Goal: Task Accomplishment & Management: Manage account settings

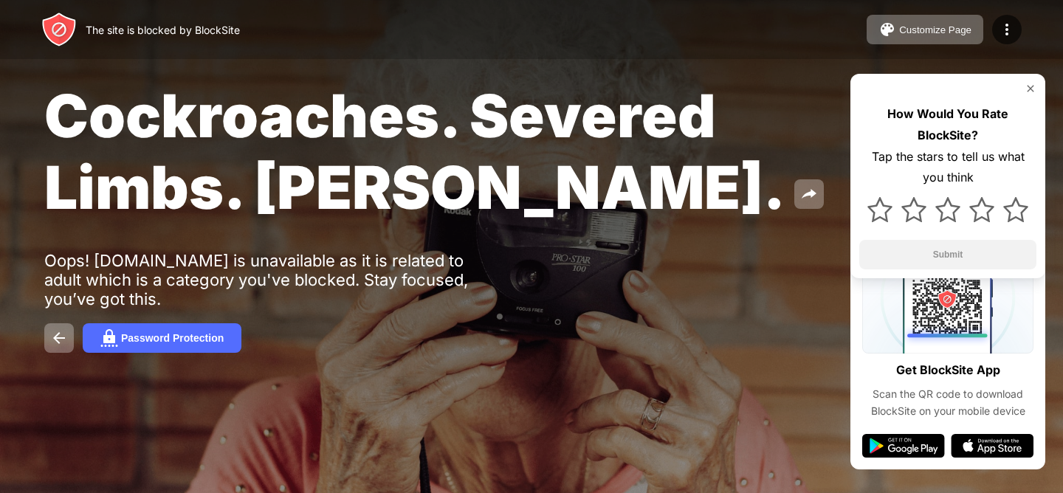
click at [1024, 89] on div at bounding box center [948, 89] width 177 height 12
click at [1026, 89] on img at bounding box center [1031, 89] width 12 height 12
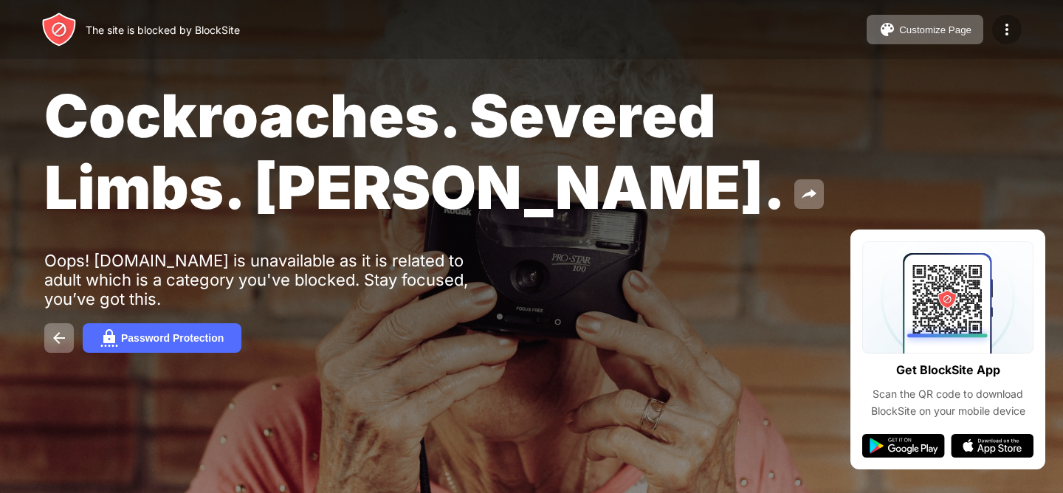
click at [1009, 35] on img at bounding box center [1007, 30] width 18 height 18
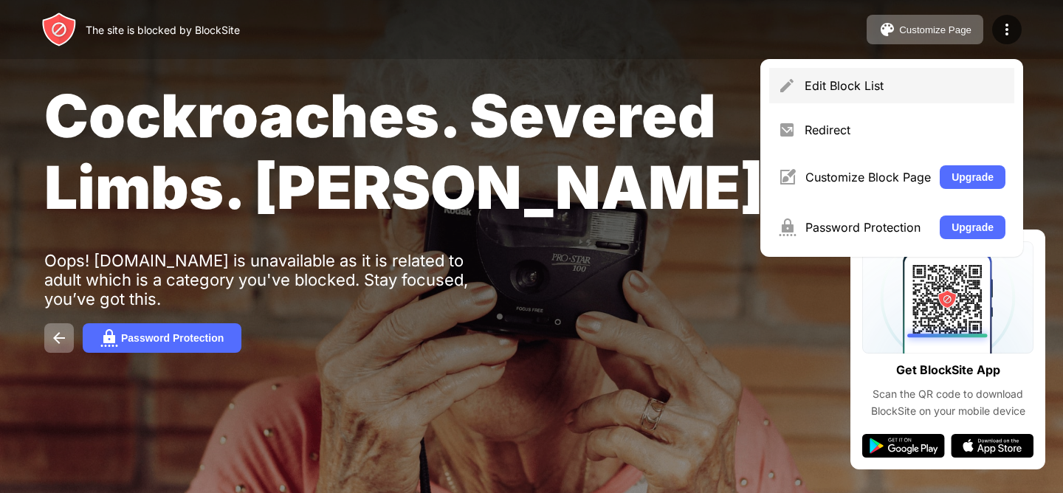
click at [893, 74] on div "Edit Block List" at bounding box center [891, 85] width 245 height 35
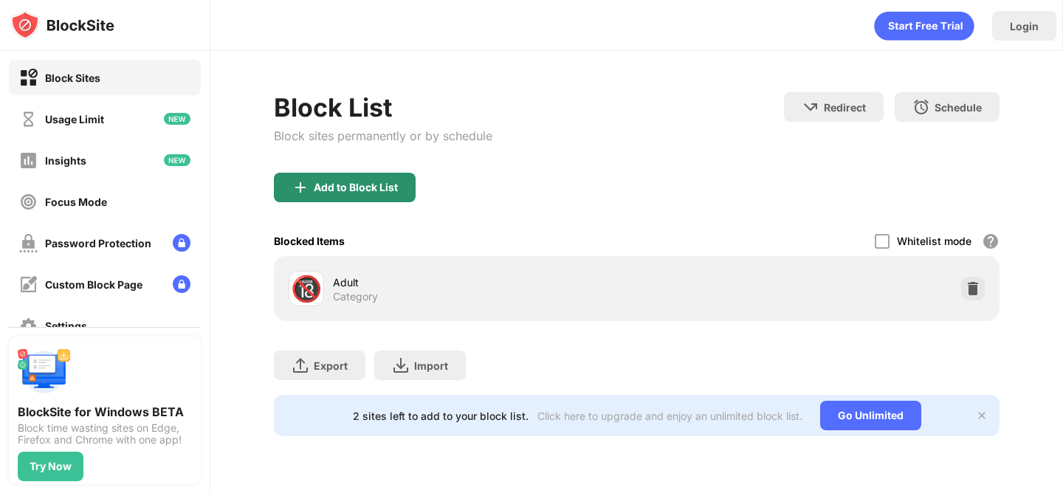
click at [355, 182] on div "Add to Block List" at bounding box center [356, 188] width 84 height 12
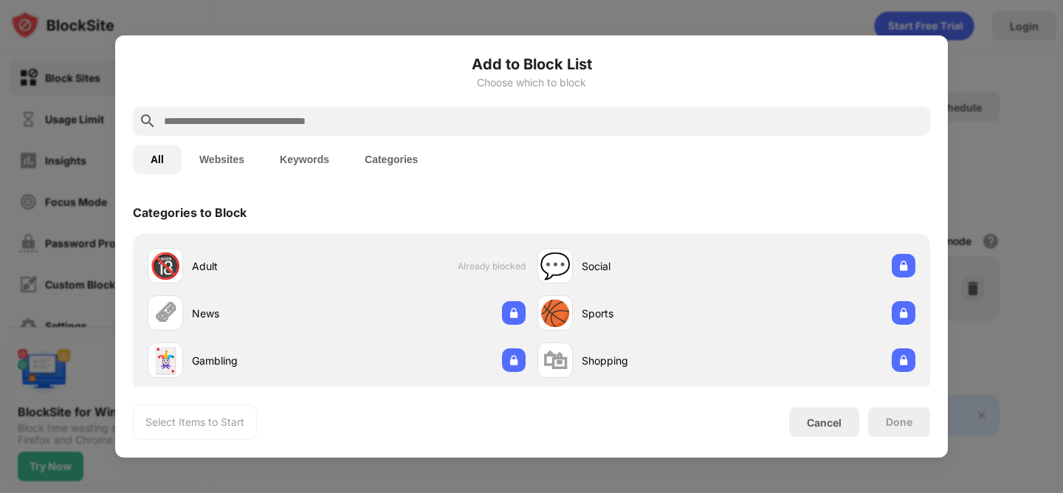
click at [367, 119] on input "text" at bounding box center [543, 121] width 762 height 18
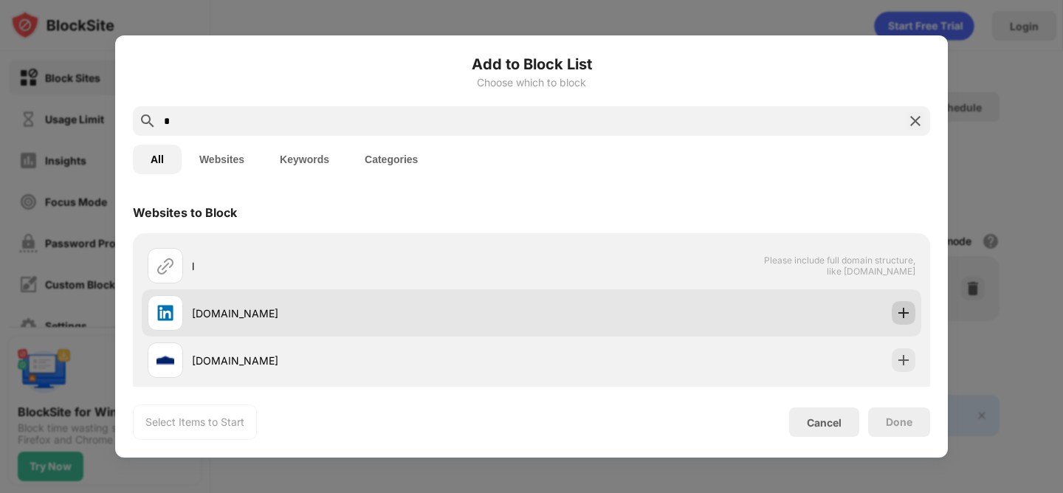
type input "*"
click at [901, 309] on img at bounding box center [903, 313] width 15 height 15
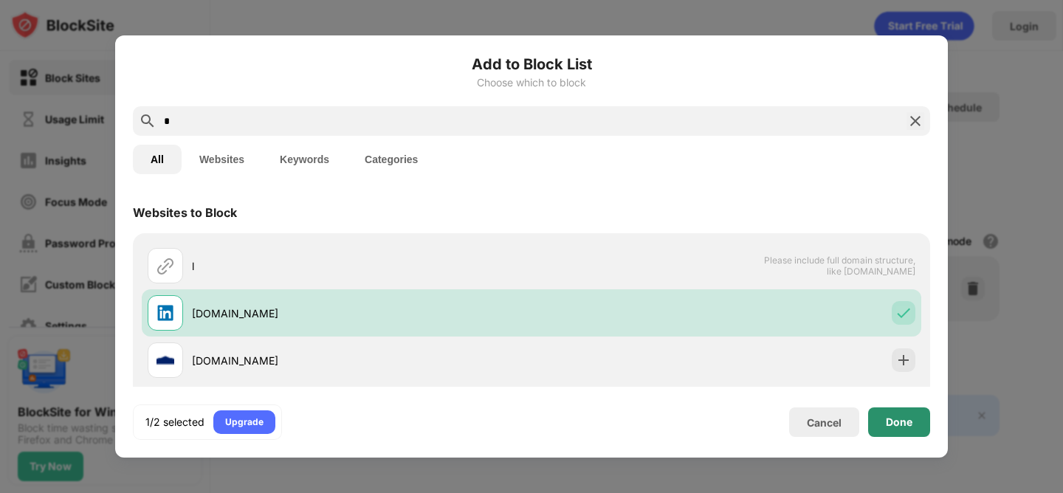
click at [896, 417] on div "Done" at bounding box center [899, 422] width 27 height 12
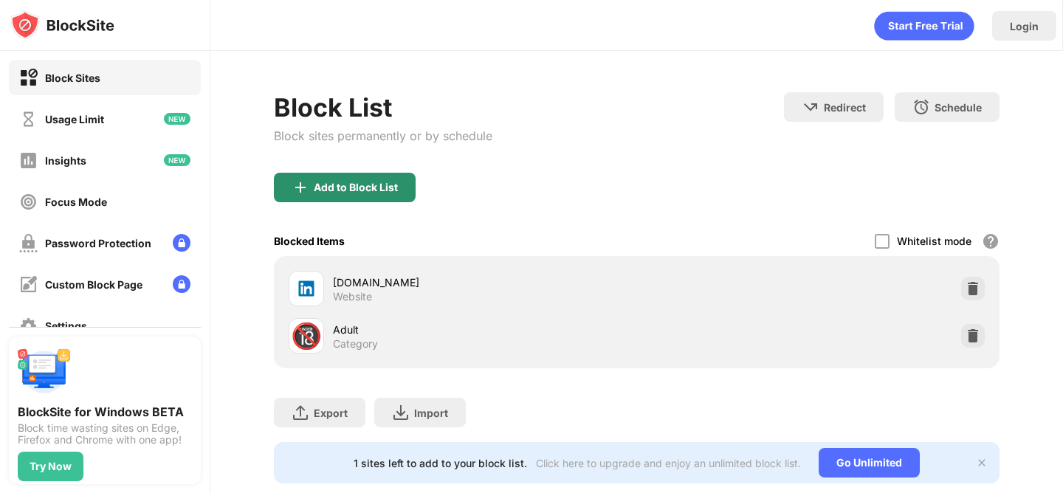
click at [390, 178] on div "Add to Block List" at bounding box center [345, 188] width 142 height 30
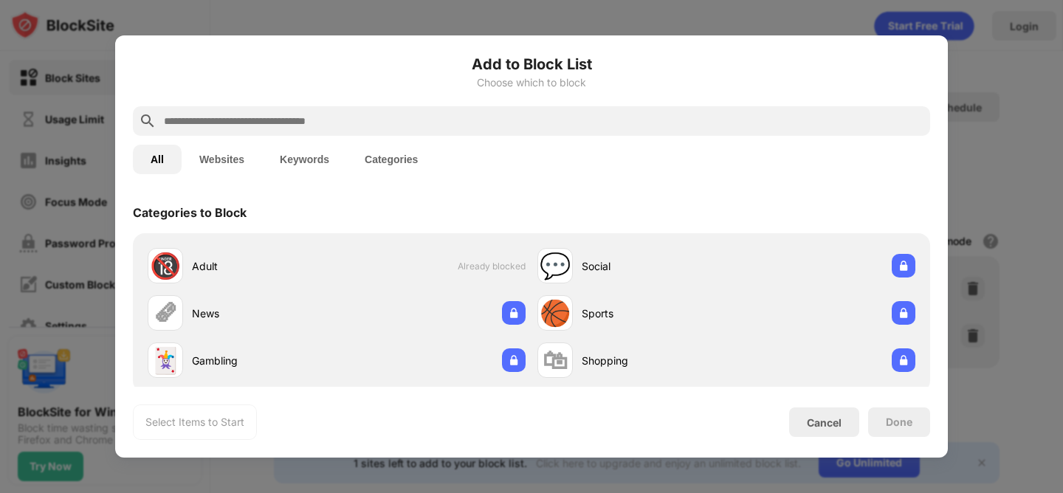
click at [347, 125] on input "text" at bounding box center [543, 121] width 762 height 18
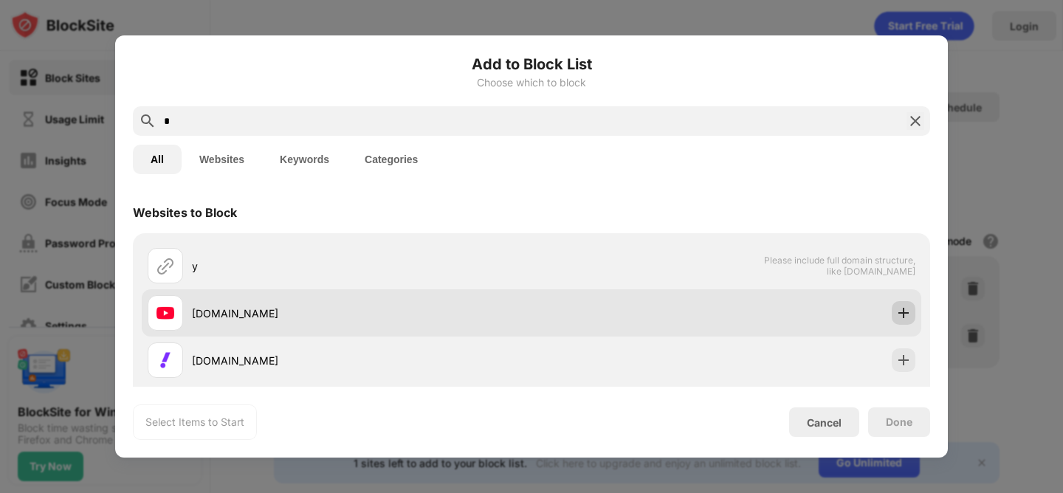
type input "*"
click at [896, 313] on img at bounding box center [903, 313] width 15 height 15
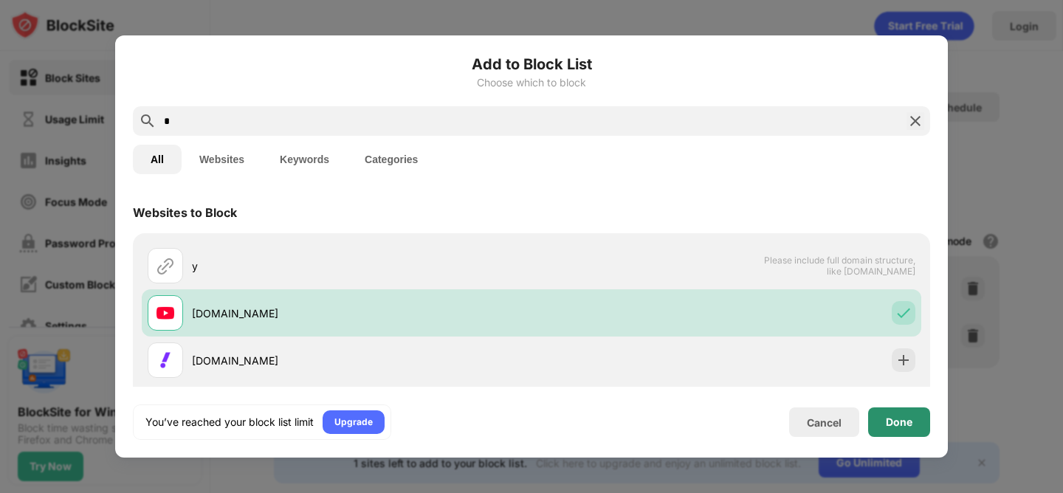
click at [891, 414] on div "Done" at bounding box center [899, 423] width 62 height 30
